Goal: Task Accomplishment & Management: Use online tool/utility

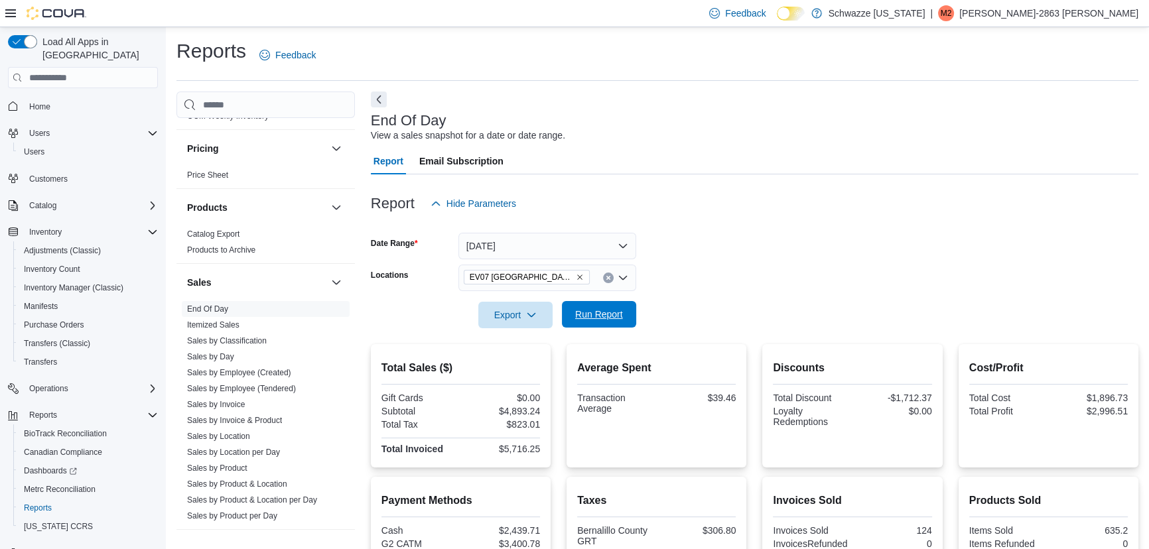
click at [593, 318] on span "Run Report" at bounding box center [599, 314] width 48 height 13
click at [630, 280] on div "EV07 [GEOGRAPHIC_DATA]" at bounding box center [547, 278] width 178 height 27
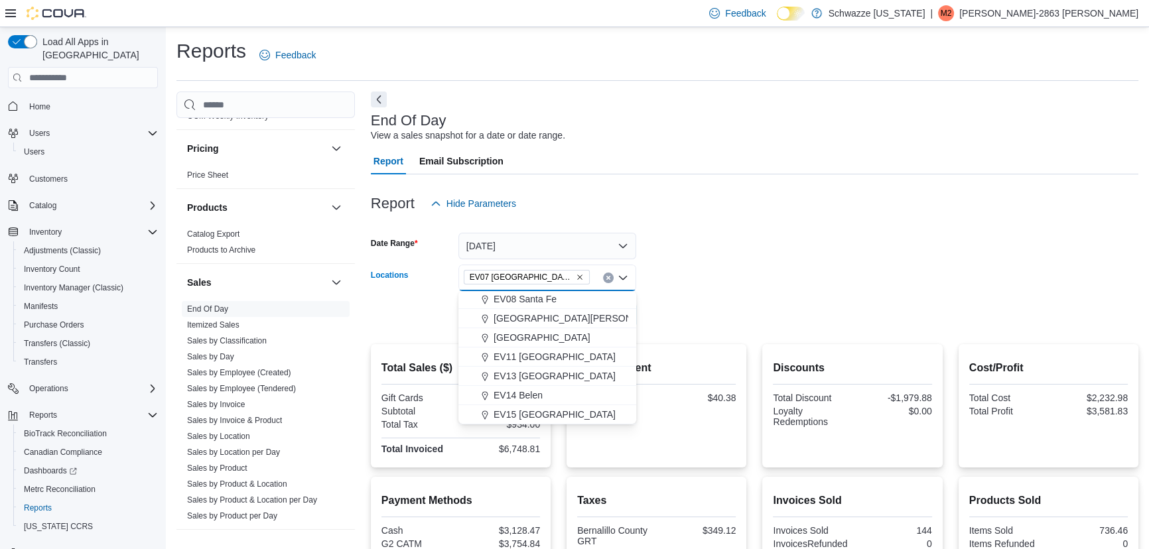
scroll to position [301, 0]
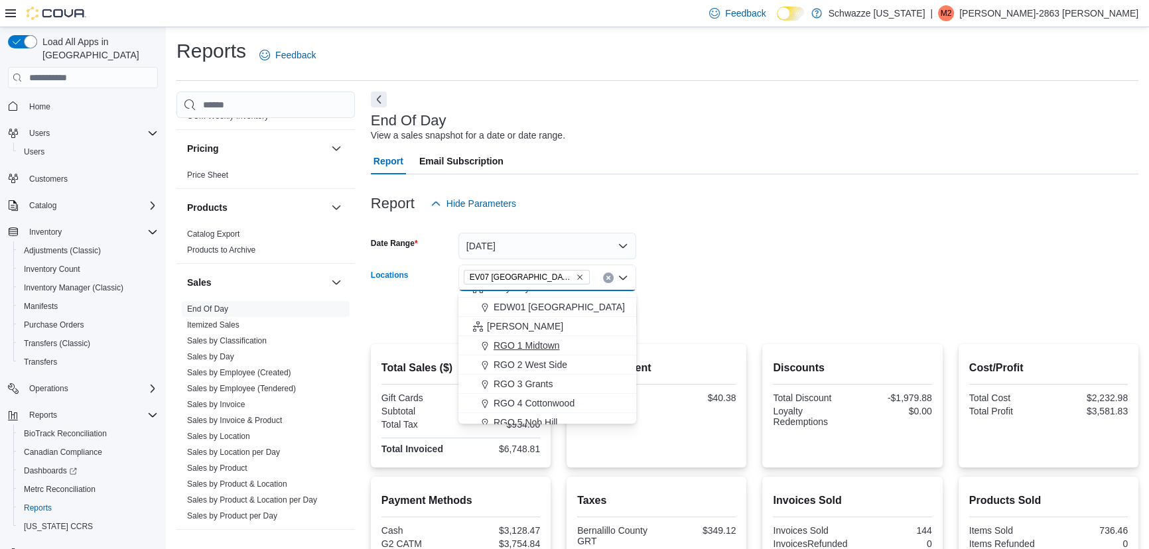
click at [542, 344] on span "RGO 1 Midtown" at bounding box center [527, 345] width 66 height 13
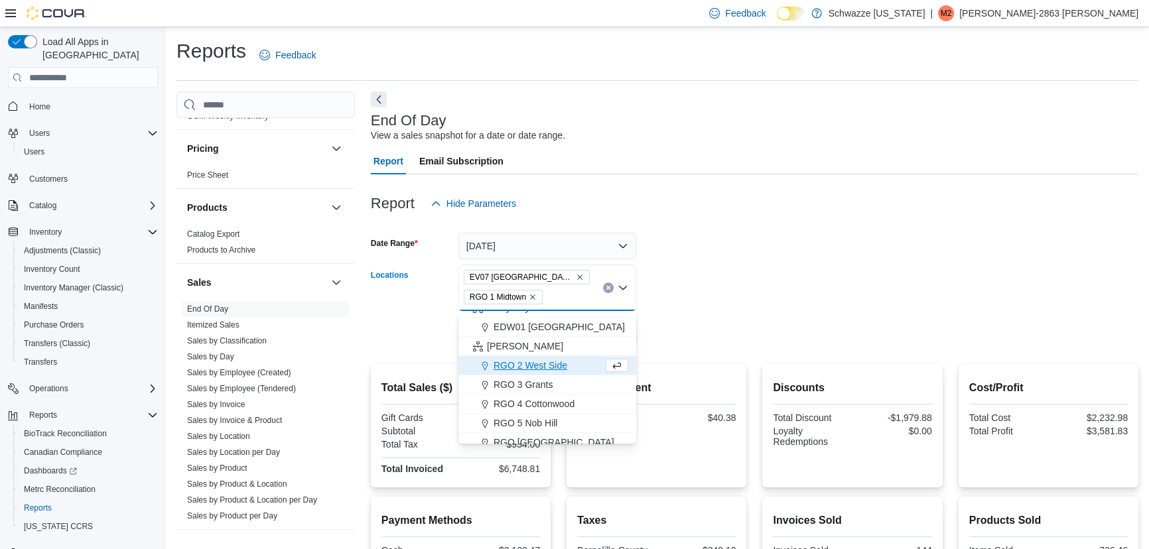
click at [711, 309] on form "Date Range [DATE] Locations [GEOGRAPHIC_DATA] [GEOGRAPHIC_DATA] 1 [GEOGRAPHIC_D…" at bounding box center [755, 282] width 768 height 131
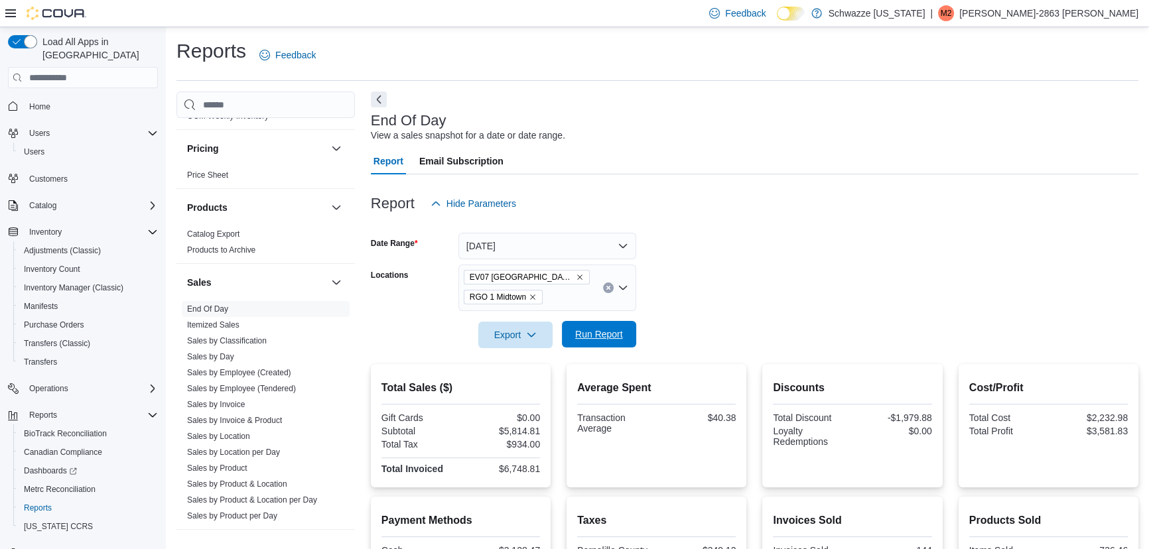
click at [607, 324] on span "Run Report" at bounding box center [599, 334] width 58 height 27
click at [531, 295] on icon "Remove RGO 1 Midtown from selection in this group" at bounding box center [533, 297] width 8 height 8
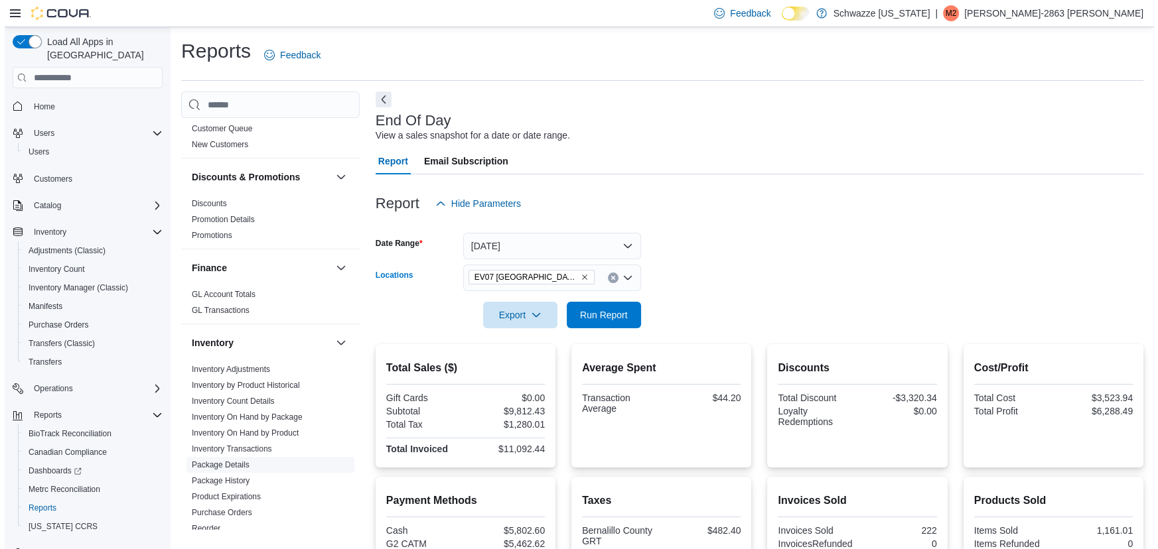
scroll to position [201, 0]
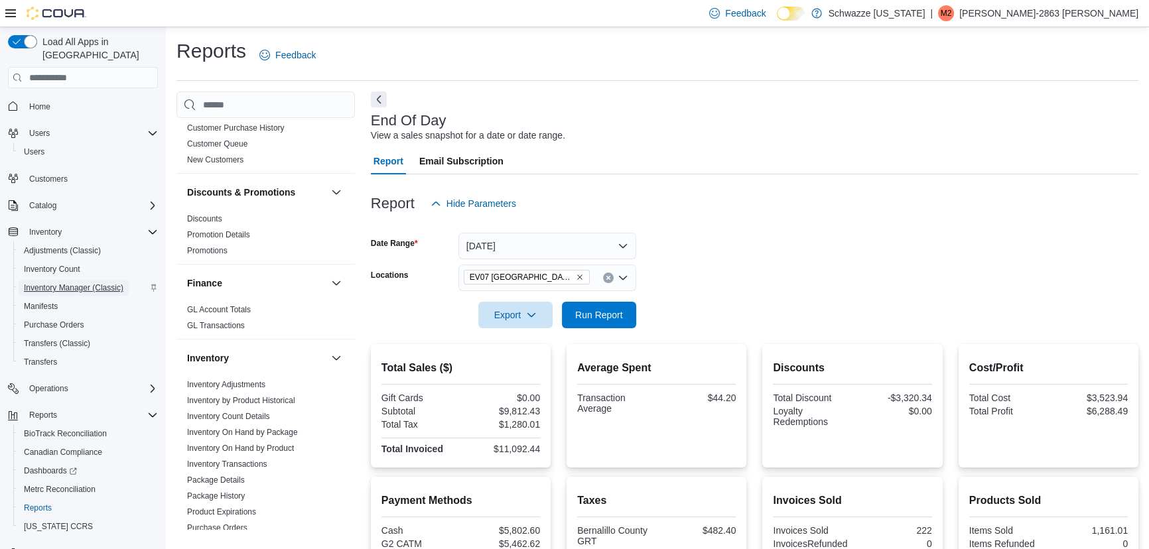
click at [80, 281] on span "Inventory Manager (Classic)" at bounding box center [74, 288] width 100 height 16
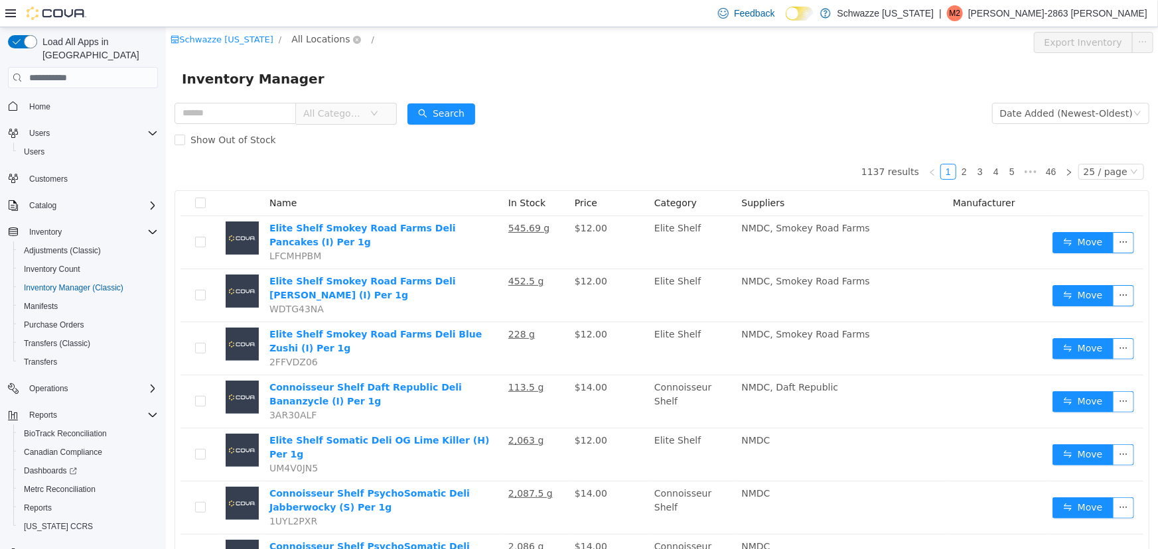
click at [305, 36] on span "All Locations" at bounding box center [320, 39] width 58 height 15
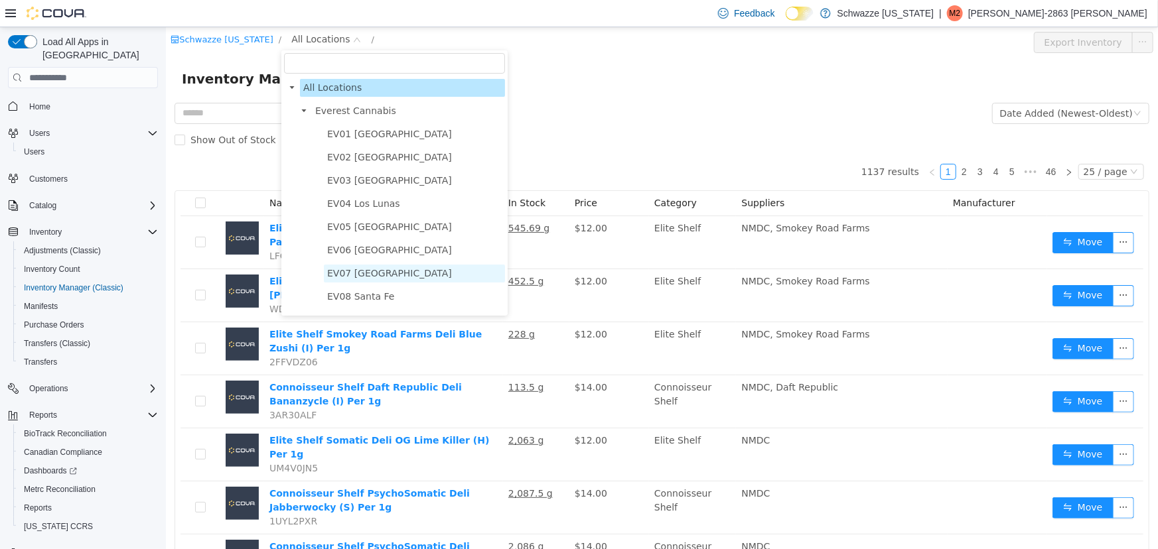
click at [391, 275] on span "EV07 [GEOGRAPHIC_DATA]" at bounding box center [388, 273] width 125 height 11
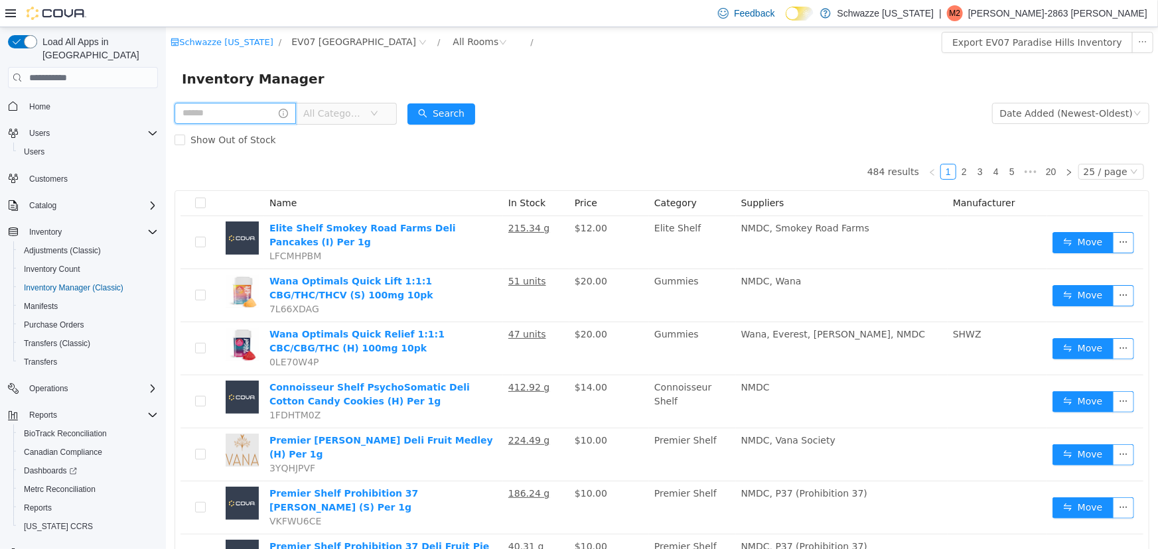
click at [253, 115] on input "text" at bounding box center [234, 113] width 121 height 21
type input "*****"
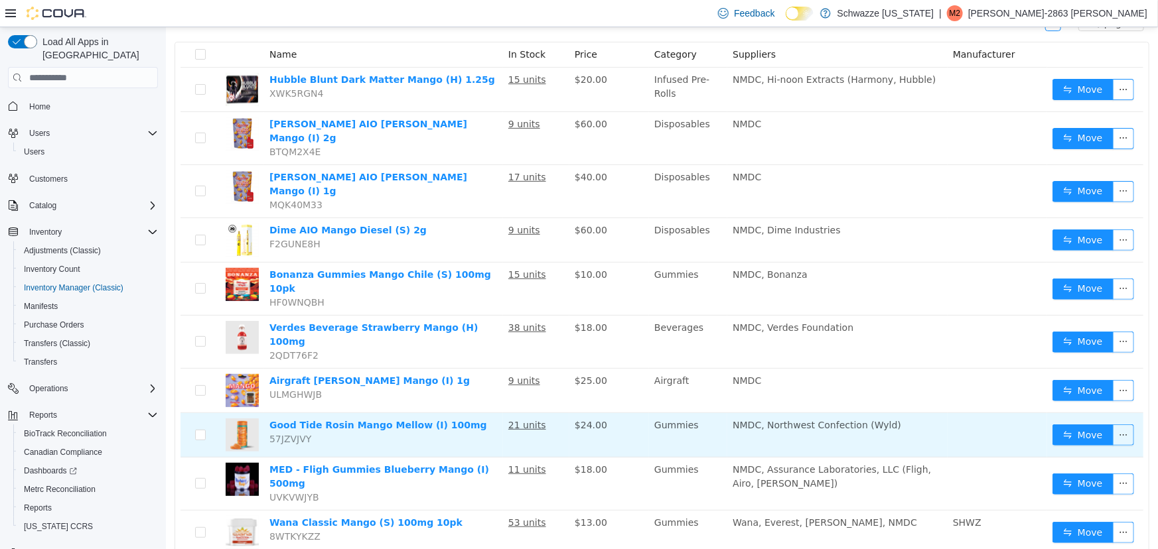
scroll to position [149, 0]
click at [1052, 424] on button "Move" at bounding box center [1082, 434] width 61 height 21
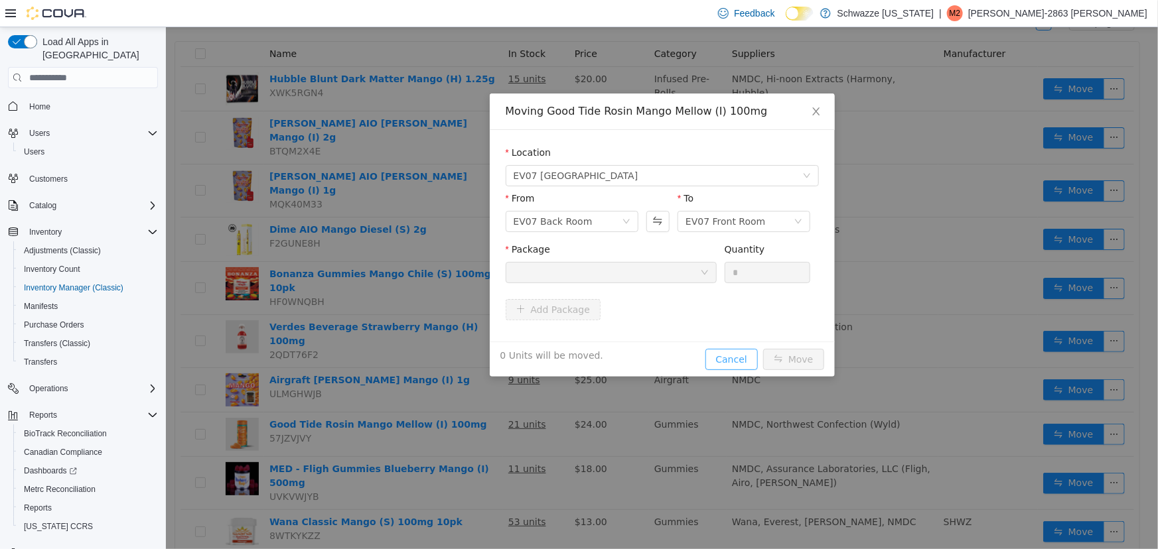
click at [731, 362] on button "Cancel" at bounding box center [731, 359] width 52 height 21
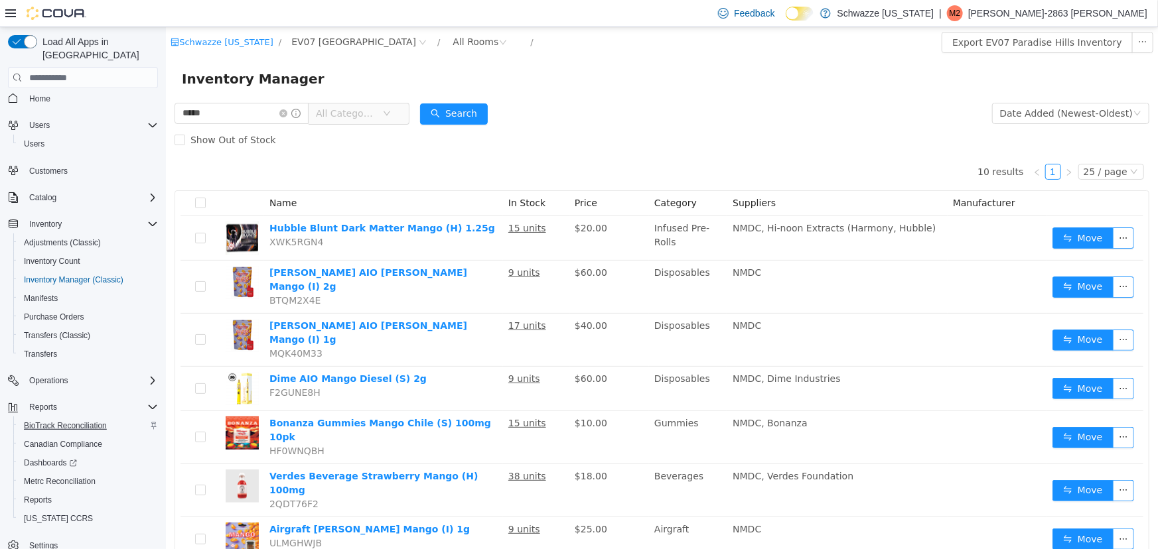
scroll to position [15, 0]
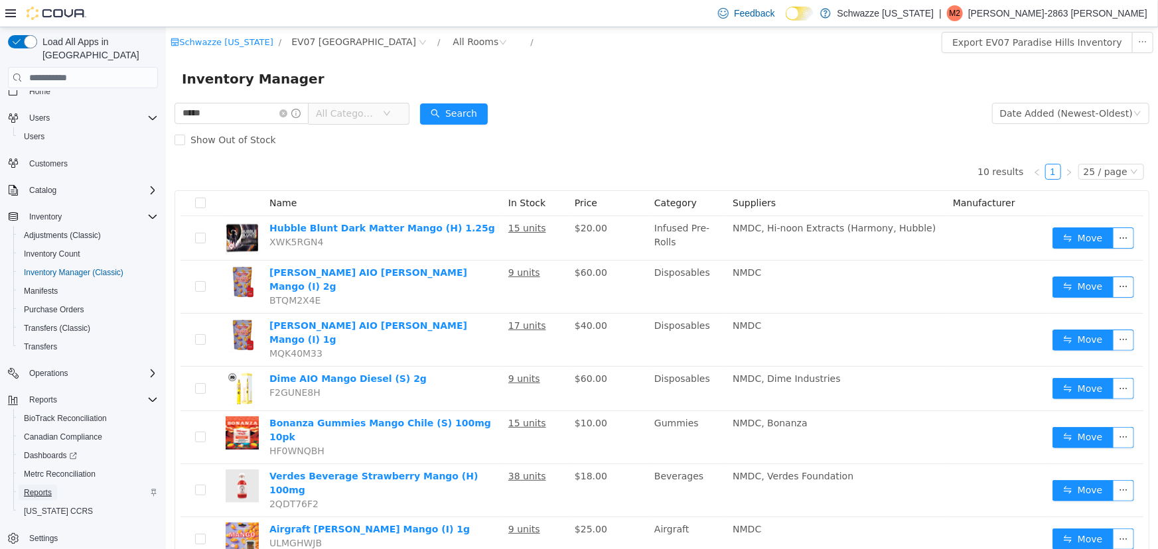
click at [42, 488] on span "Reports" at bounding box center [38, 493] width 28 height 11
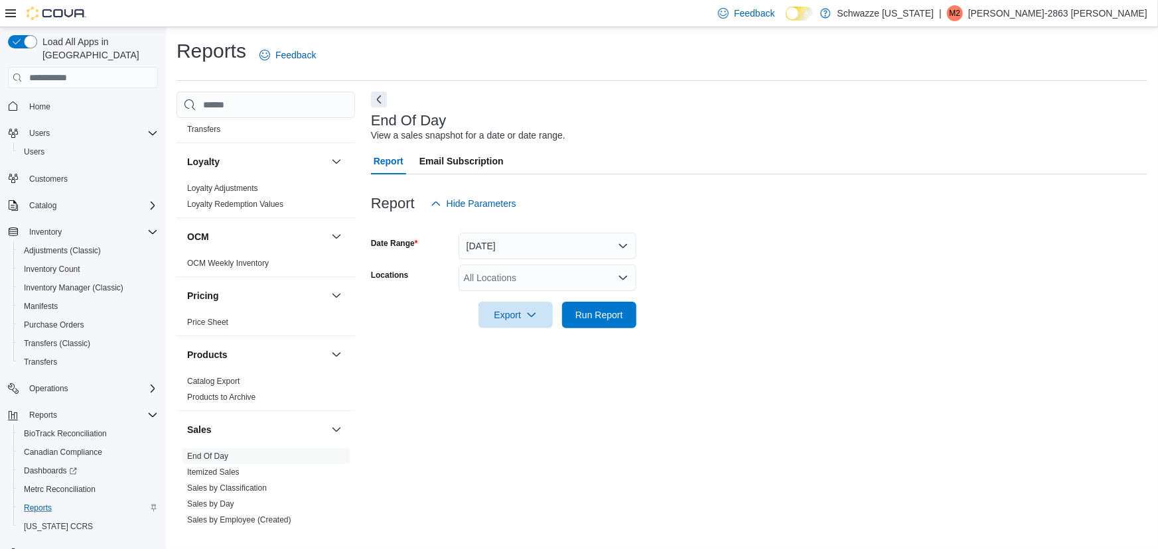
scroll to position [925, 0]
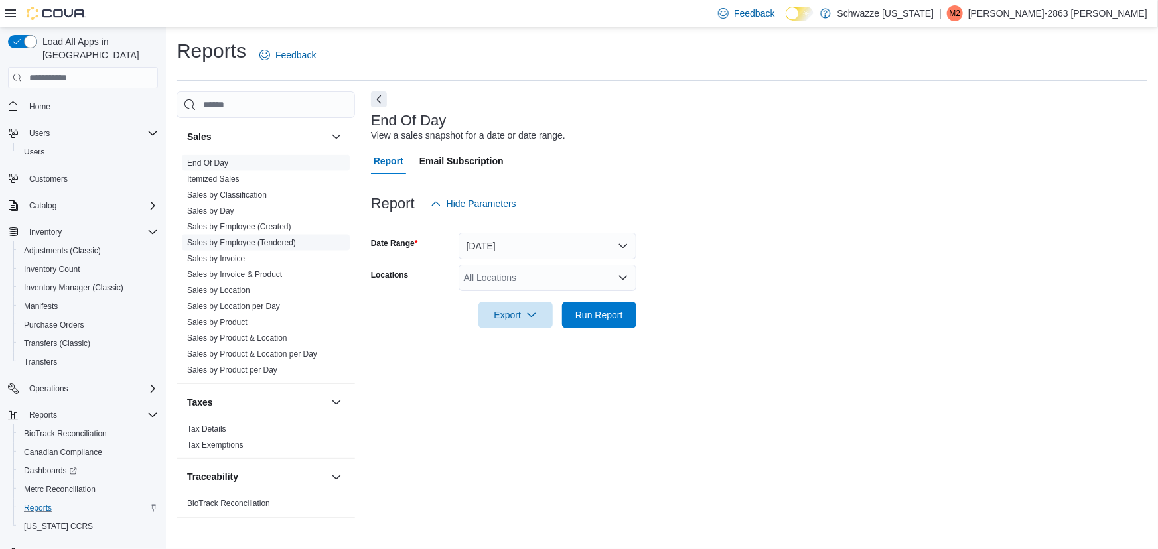
click at [272, 245] on link "Sales by Employee (Tendered)" at bounding box center [241, 242] width 109 height 9
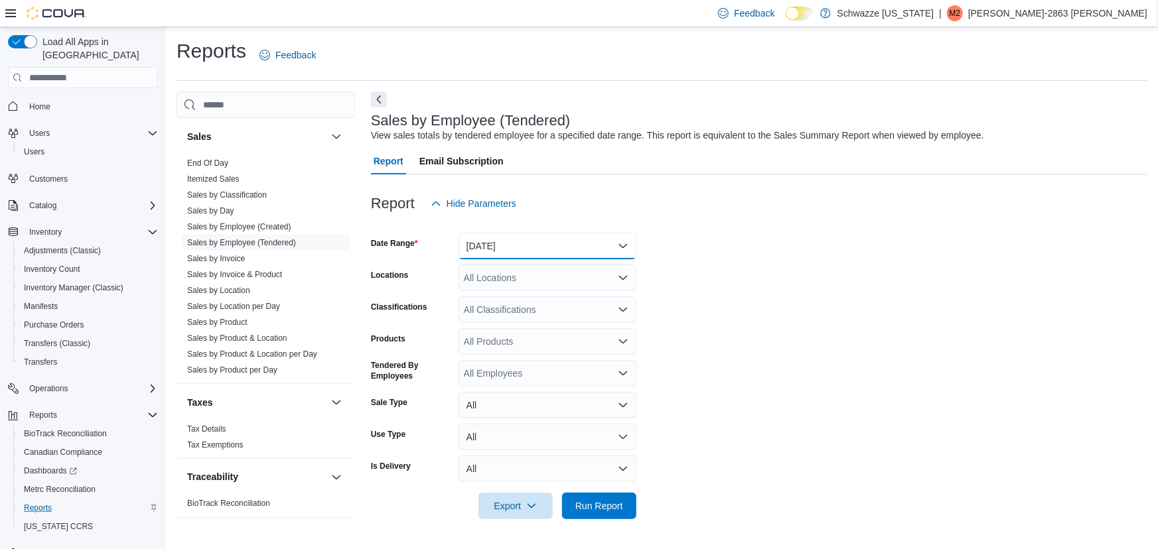
click at [573, 243] on button "[DATE]" at bounding box center [547, 246] width 178 height 27
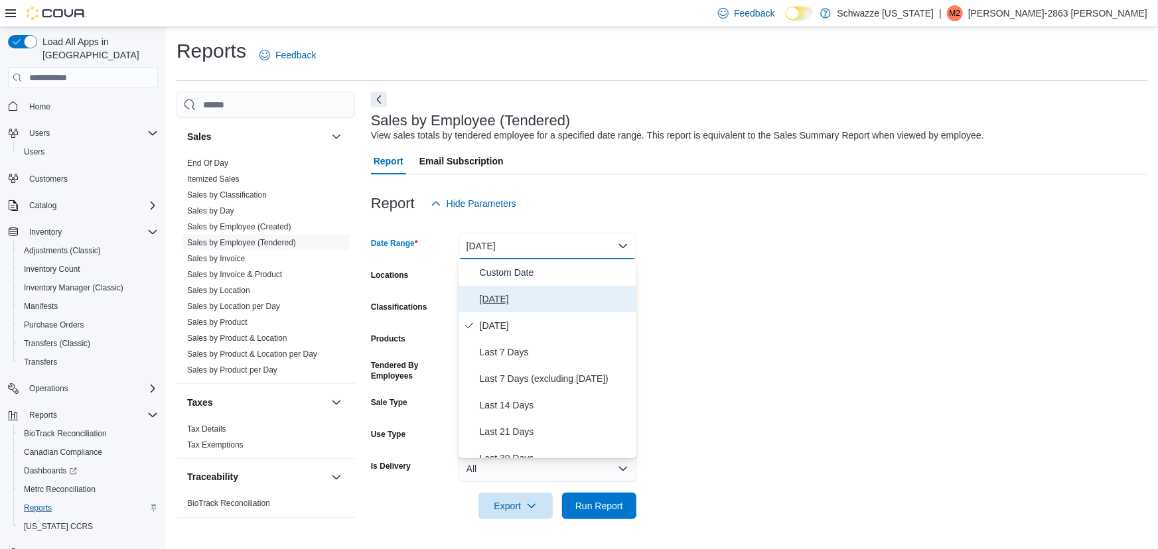
click at [504, 299] on span "[DATE]" at bounding box center [555, 299] width 151 height 16
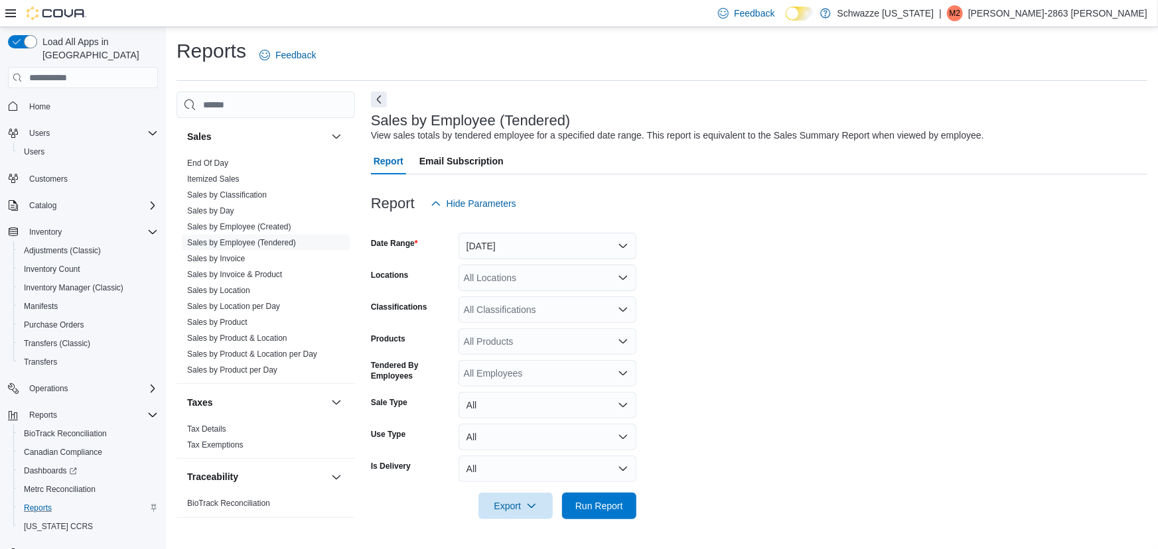
click at [515, 287] on div "All Locations" at bounding box center [547, 278] width 178 height 27
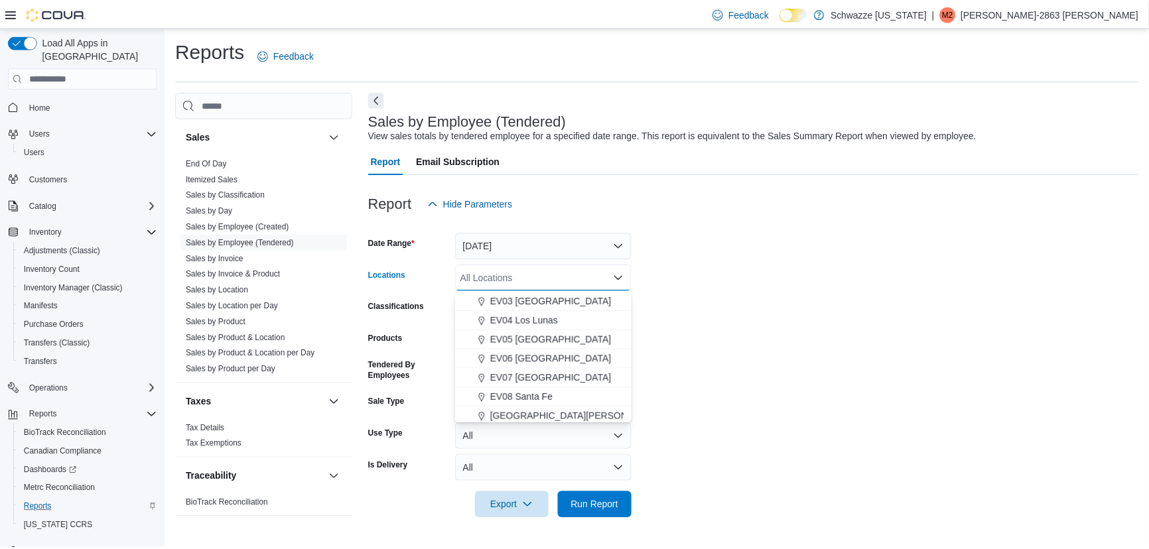
scroll to position [75, 0]
click at [542, 385] on span "EV07 [GEOGRAPHIC_DATA]" at bounding box center [555, 379] width 122 height 13
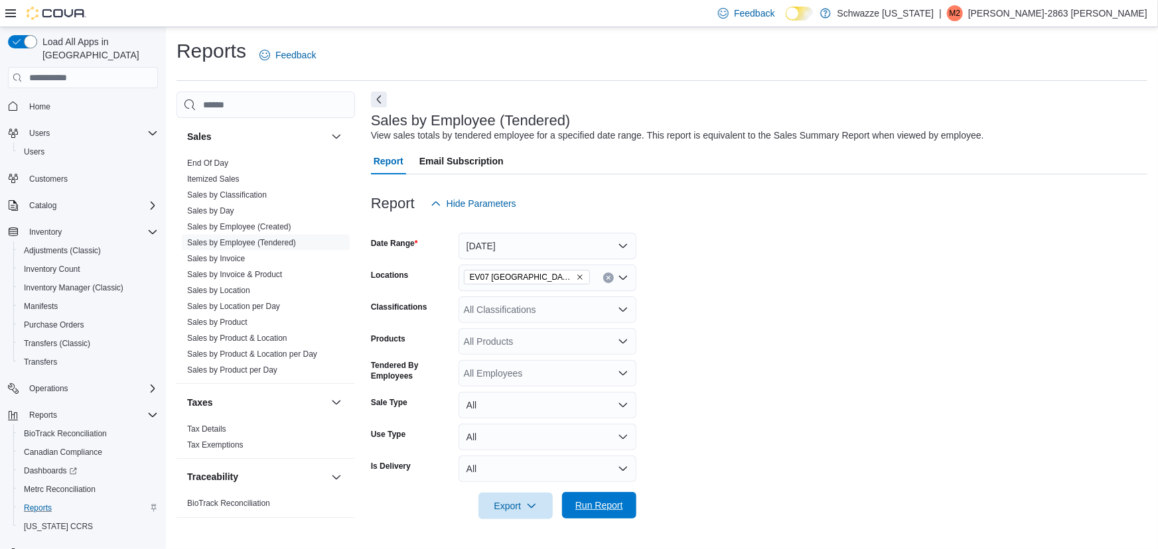
click at [631, 508] on button "Run Report" at bounding box center [599, 505] width 74 height 27
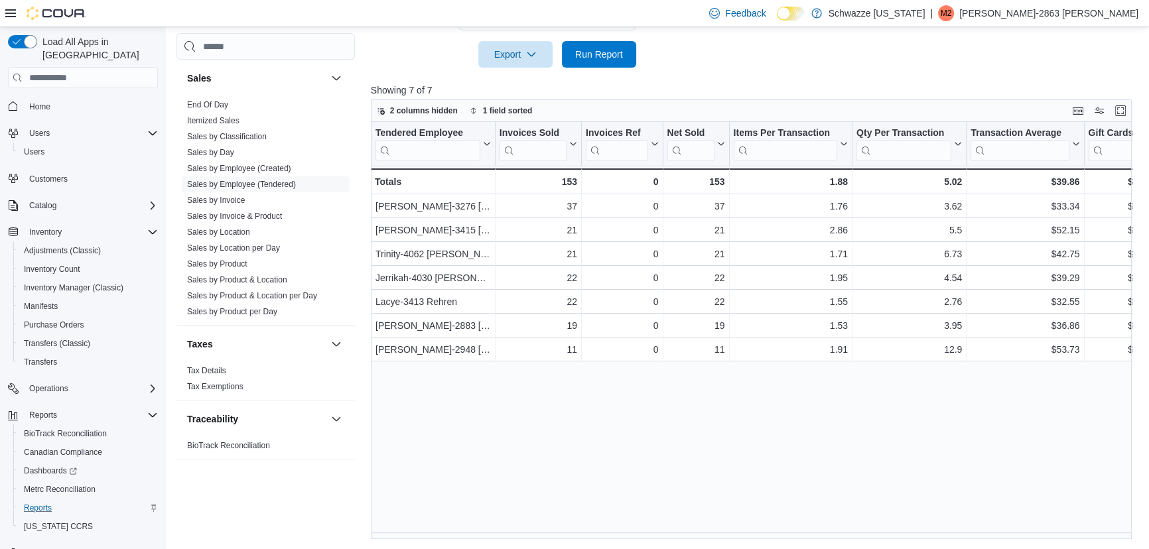
click at [456, 506] on div "Tendered Employee Click to view column header actions Invoices Sold Click to vi…" at bounding box center [755, 330] width 769 height 417
